Goal: Use online tool/utility: Utilize a website feature to perform a specific function

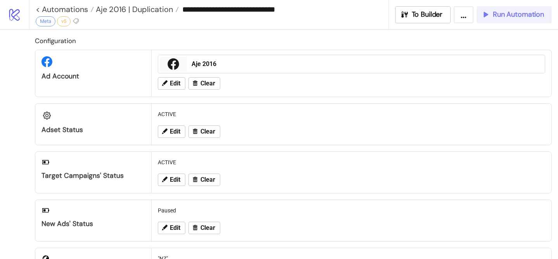
click at [512, 19] on button "Run Automation" at bounding box center [514, 14] width 75 height 17
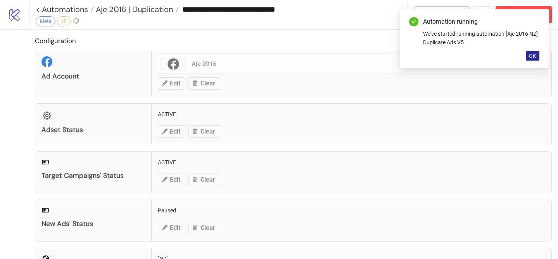
click at [532, 56] on span "OK" at bounding box center [532, 56] width 7 height 6
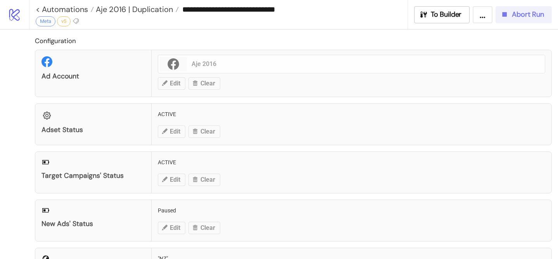
click at [528, 17] on span "Abort Run" at bounding box center [528, 14] width 32 height 9
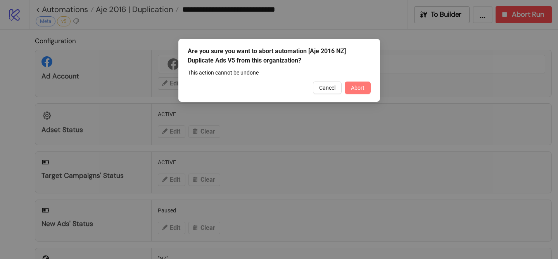
click at [364, 86] on span "Abort" at bounding box center [358, 88] width 14 height 6
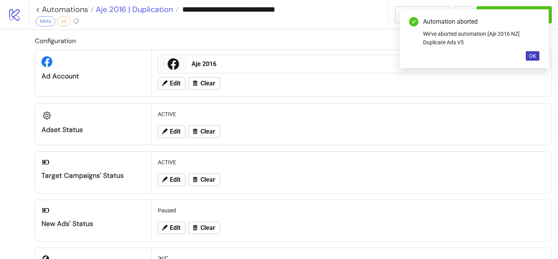
click at [153, 13] on span "Aje 2016 | Duplication" at bounding box center [133, 9] width 79 height 10
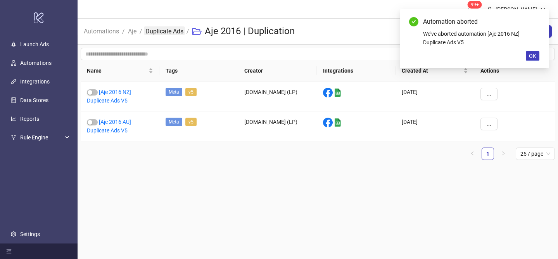
click at [156, 32] on link "Duplicate Ads" at bounding box center [164, 30] width 41 height 9
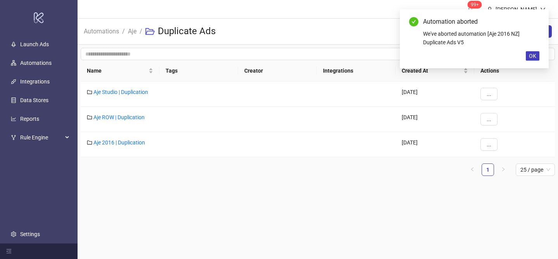
click at [131, 36] on span "Aje" at bounding box center [132, 31] width 9 height 10
click at [133, 33] on link "Aje" at bounding box center [132, 30] width 12 height 9
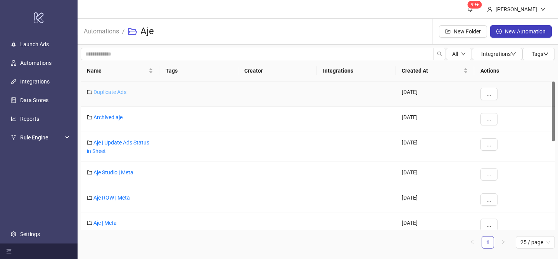
click at [121, 93] on link "Duplicate Ads" at bounding box center [109, 92] width 33 height 6
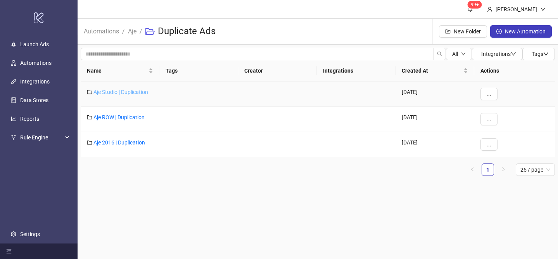
click at [135, 91] on link "Aje Studio | Duplication" at bounding box center [120, 92] width 55 height 6
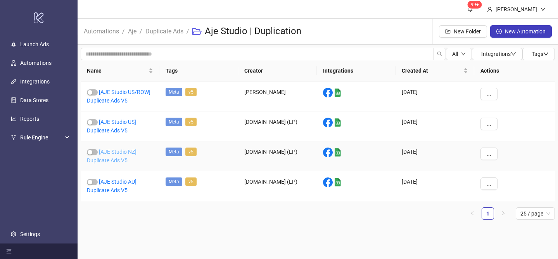
click at [123, 152] on link "[AJE Studio NZ] Duplicate Ads V5" at bounding box center [112, 156] width 50 height 15
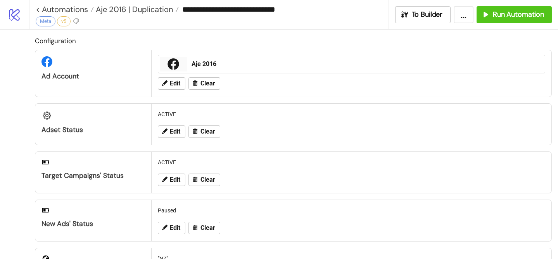
type input "**********"
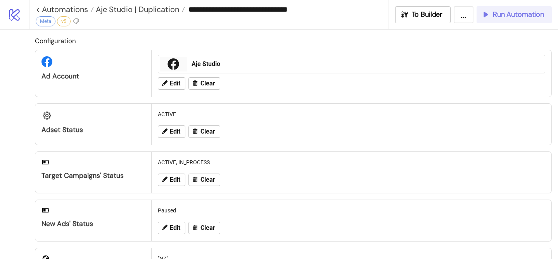
click at [504, 20] on button "Run Automation" at bounding box center [514, 14] width 75 height 17
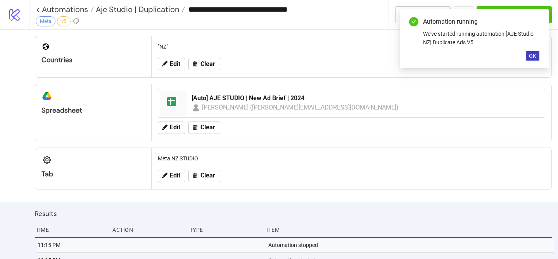
scroll to position [272, 0]
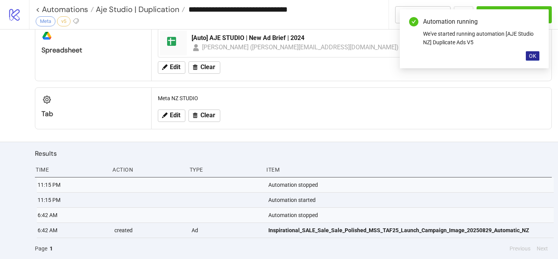
click at [538, 57] on button "OK" at bounding box center [533, 55] width 14 height 9
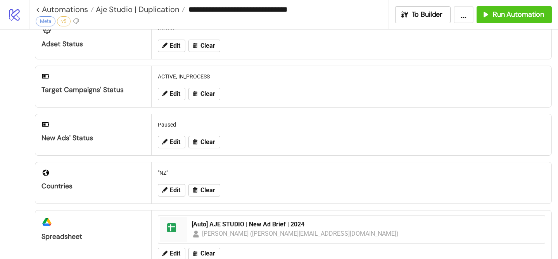
scroll to position [0, 0]
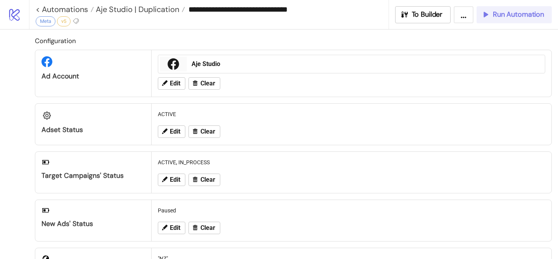
click at [513, 10] on span "Run Automation" at bounding box center [518, 14] width 51 height 9
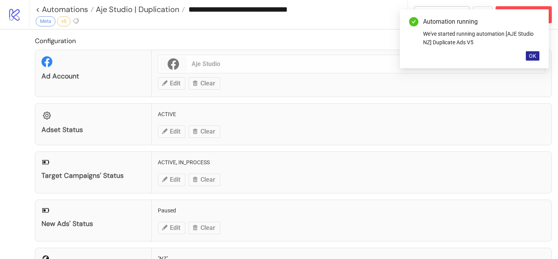
click at [530, 53] on span "OK" at bounding box center [532, 56] width 7 height 6
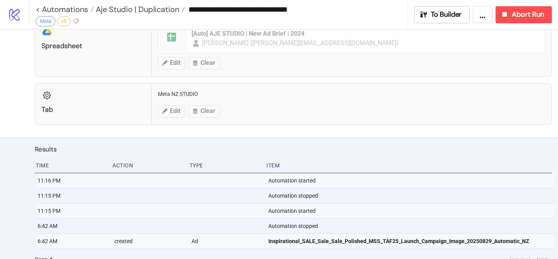
scroll to position [287, 0]
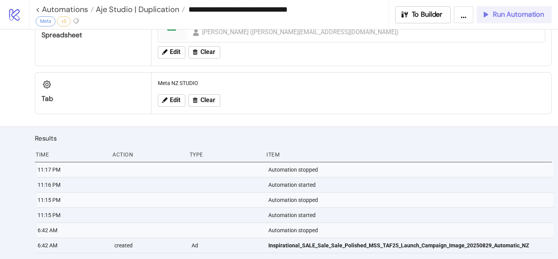
click at [518, 14] on span "Run Automation" at bounding box center [518, 14] width 51 height 9
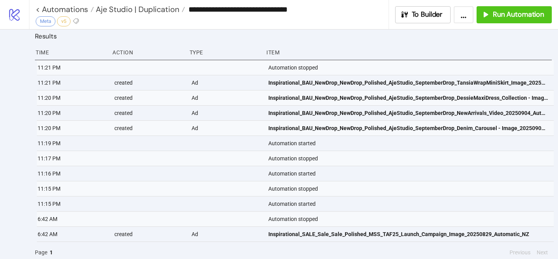
scroll to position [391, 0]
